Goal: Information Seeking & Learning: Find specific fact

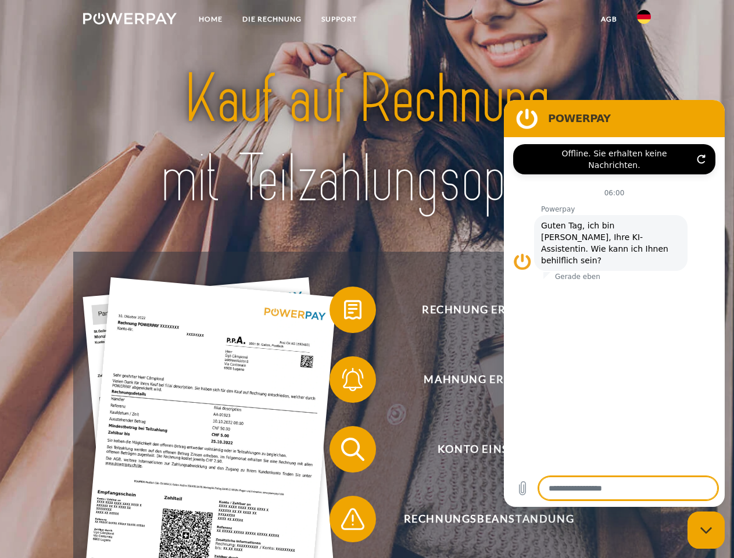
click at [130, 20] on img at bounding box center [130, 19] width 94 height 12
click at [644, 20] on img at bounding box center [644, 17] width 14 height 14
click at [608, 19] on link "agb" at bounding box center [609, 19] width 36 height 21
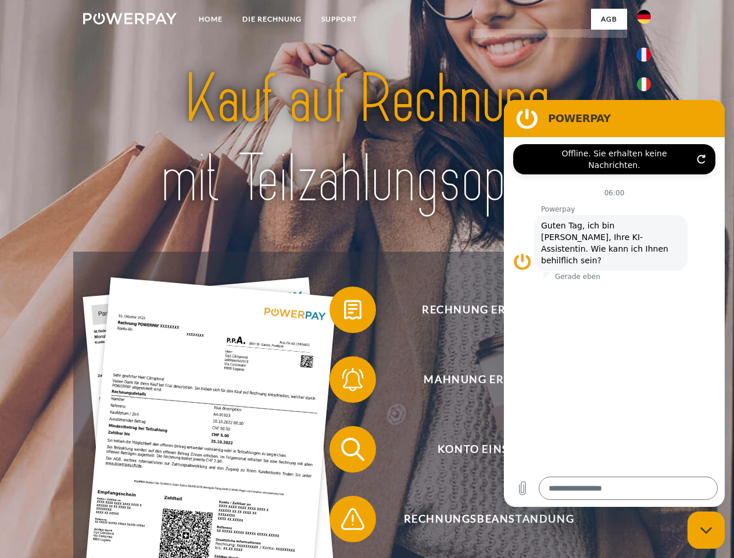
click at [344, 312] on span at bounding box center [335, 310] width 58 height 58
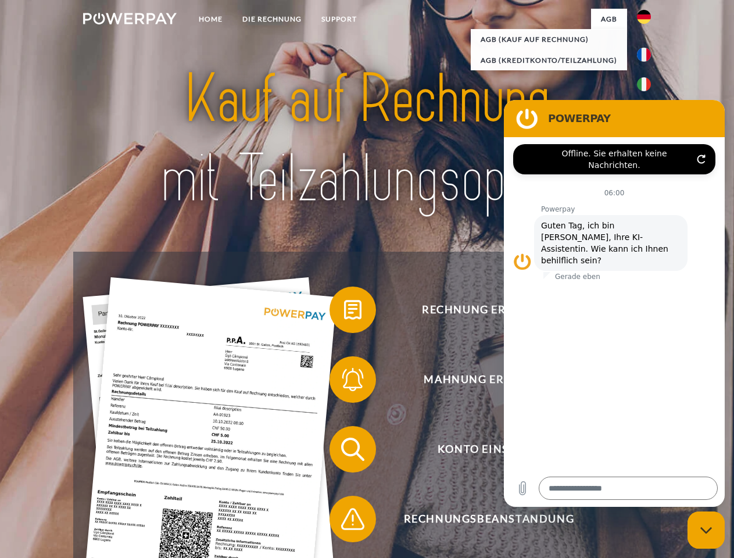
click at [344, 382] on div "Rechnung erhalten? Mahnung erhalten? Konto einsehen" at bounding box center [366, 484] width 587 height 465
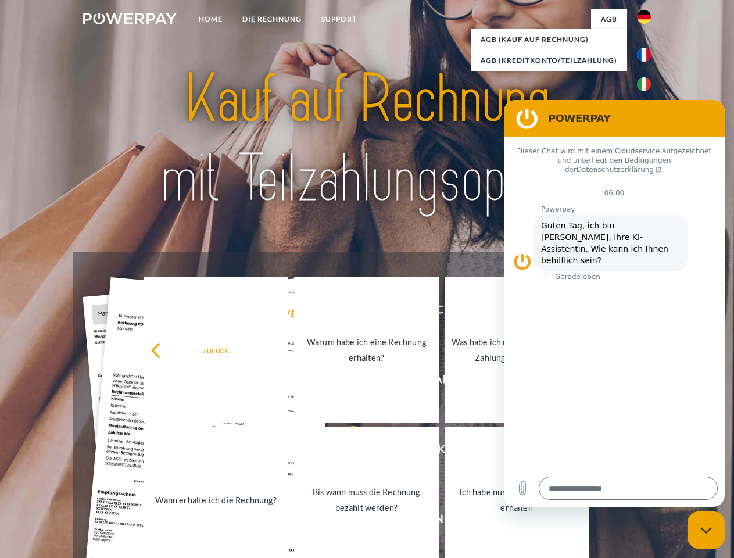
click at [344, 451] on link "Bis wann muss die Rechnung bezahlt werden?" at bounding box center [366, 499] width 145 height 145
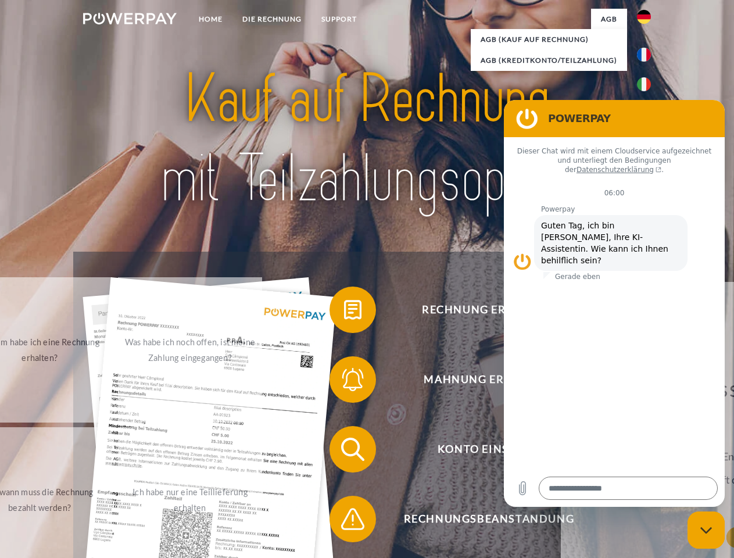
click at [344, 521] on span at bounding box center [335, 519] width 58 height 58
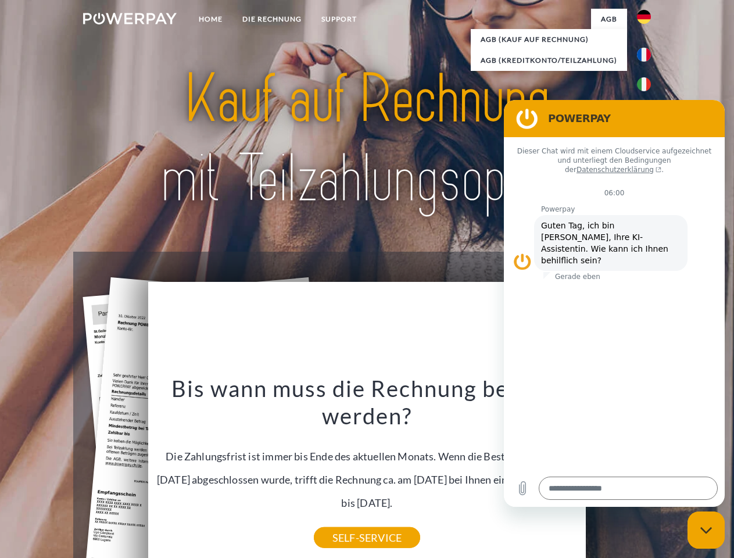
click at [706, 530] on icon "Messaging-Fenster schließen" at bounding box center [706, 530] width 12 height 8
type textarea "*"
